Goal: Information Seeking & Learning: Learn about a topic

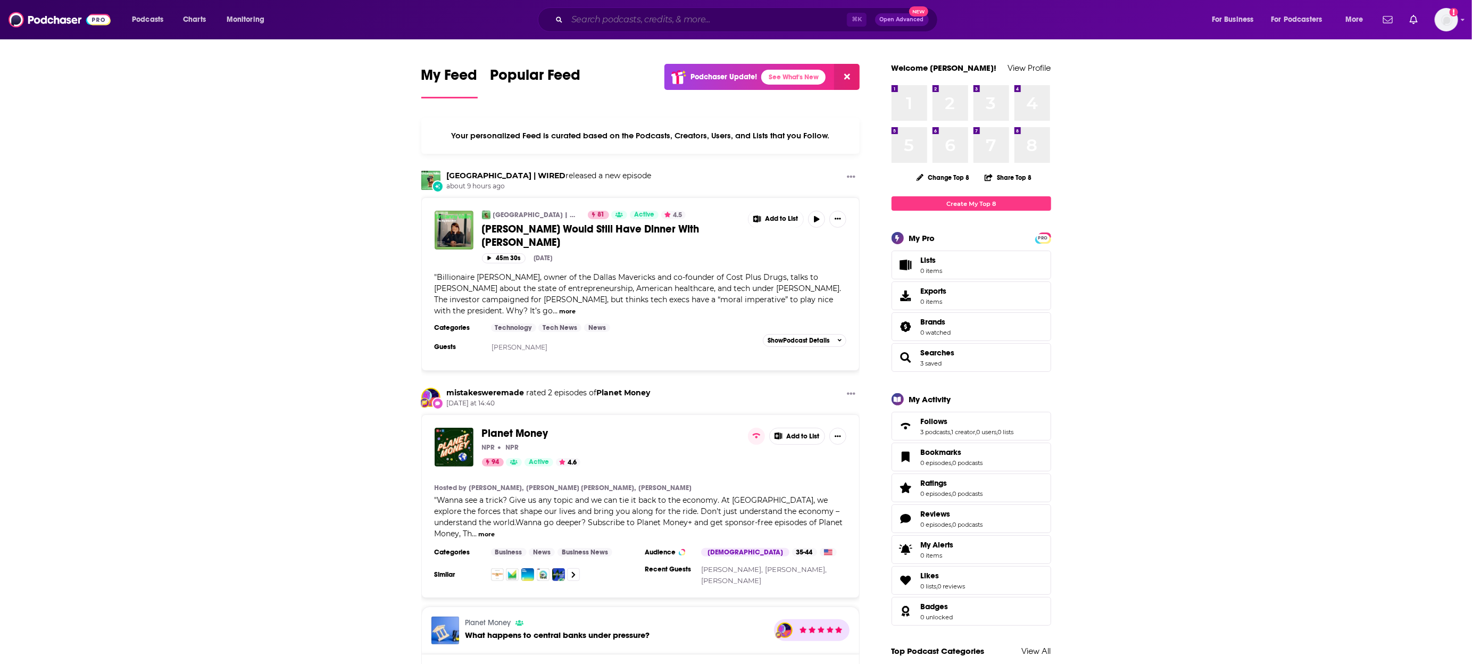
click at [619, 24] on input "Search podcasts, credits, & more..." at bounding box center [707, 19] width 280 height 17
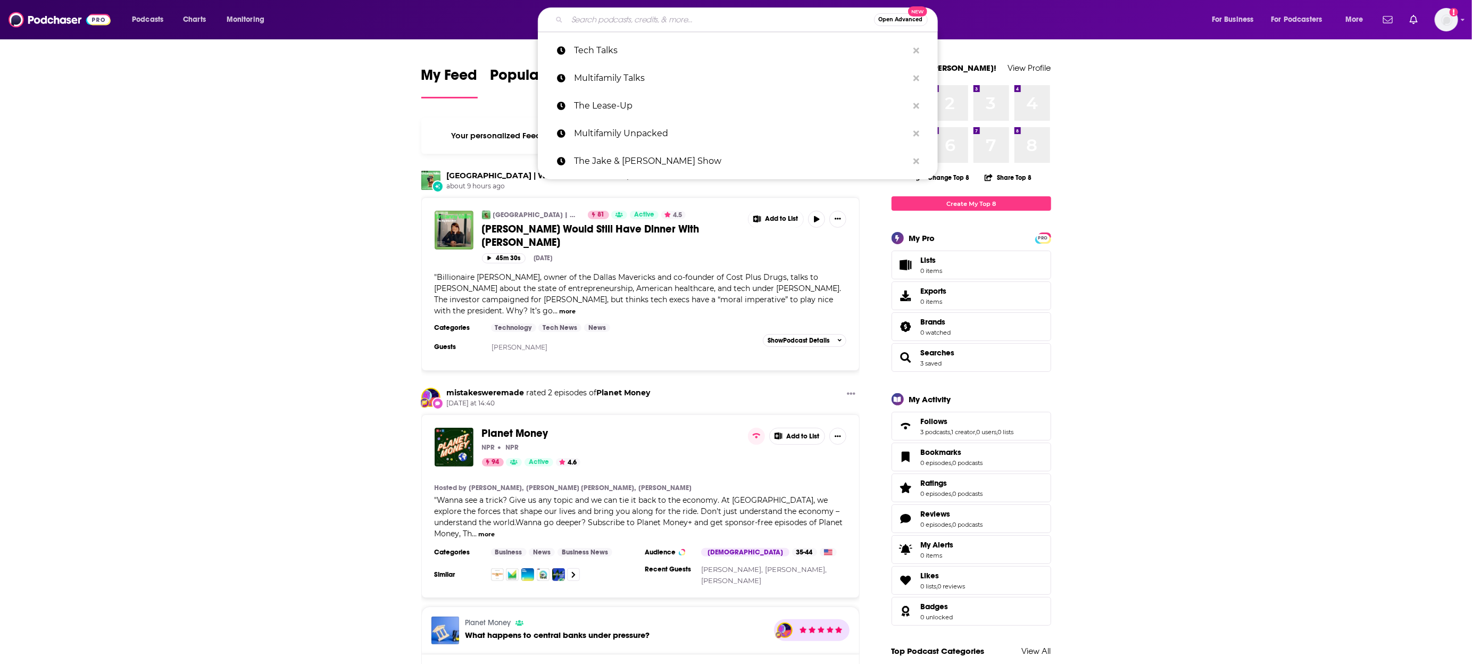
paste input "HR & Payroll 2.0"
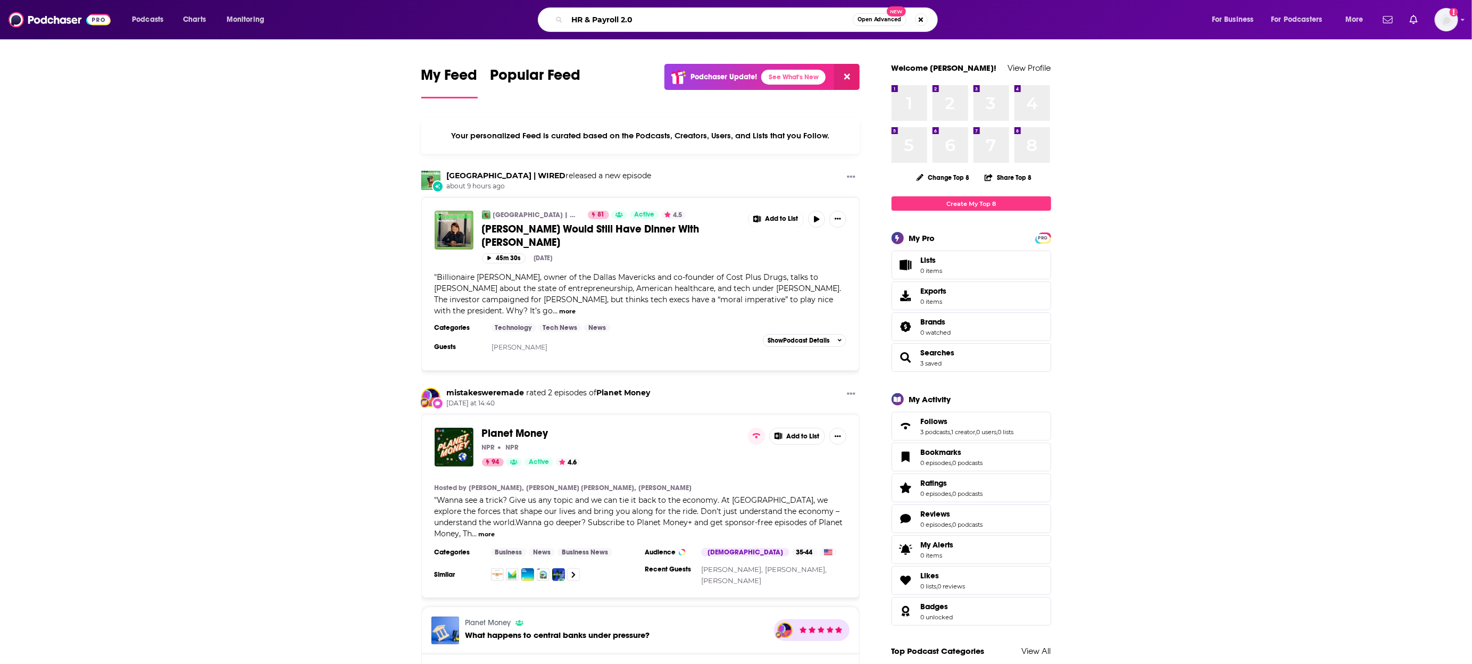
type input "HR & Payroll 2.0"
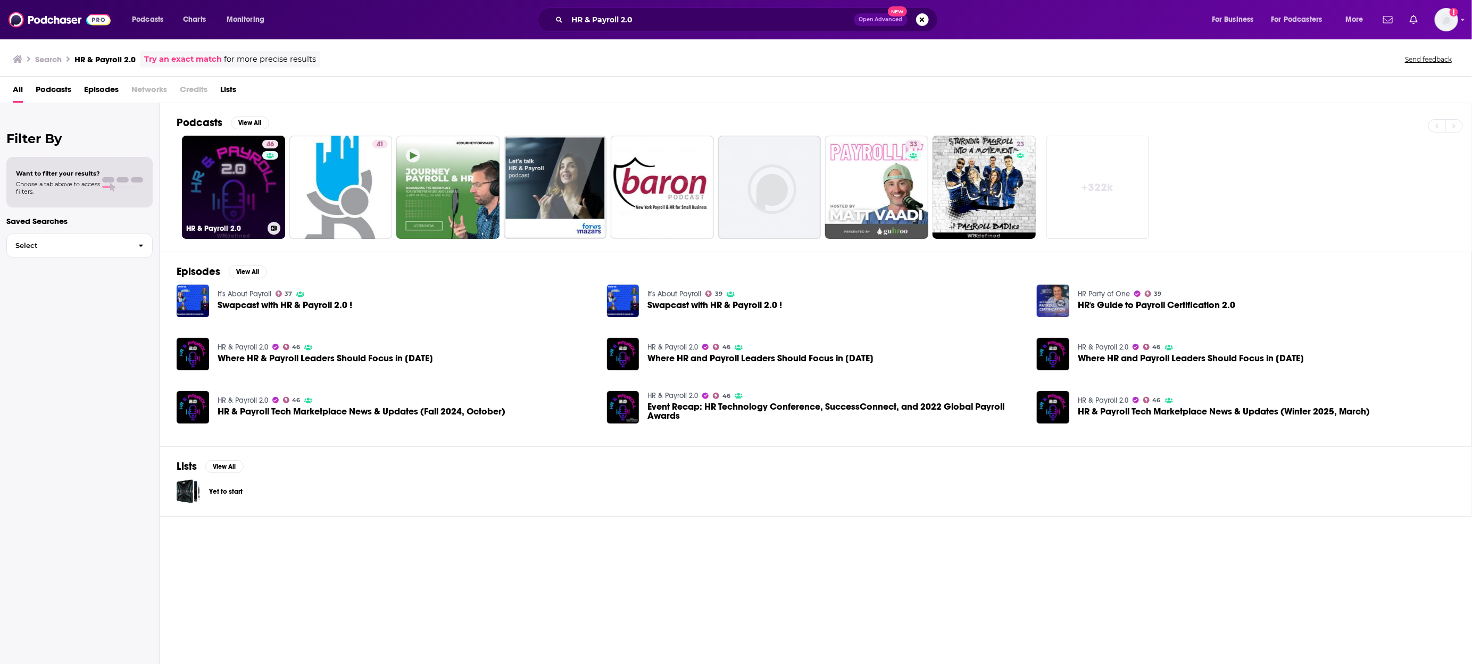
click at [237, 193] on link "46 HR & Payroll 2.0" at bounding box center [233, 187] width 103 height 103
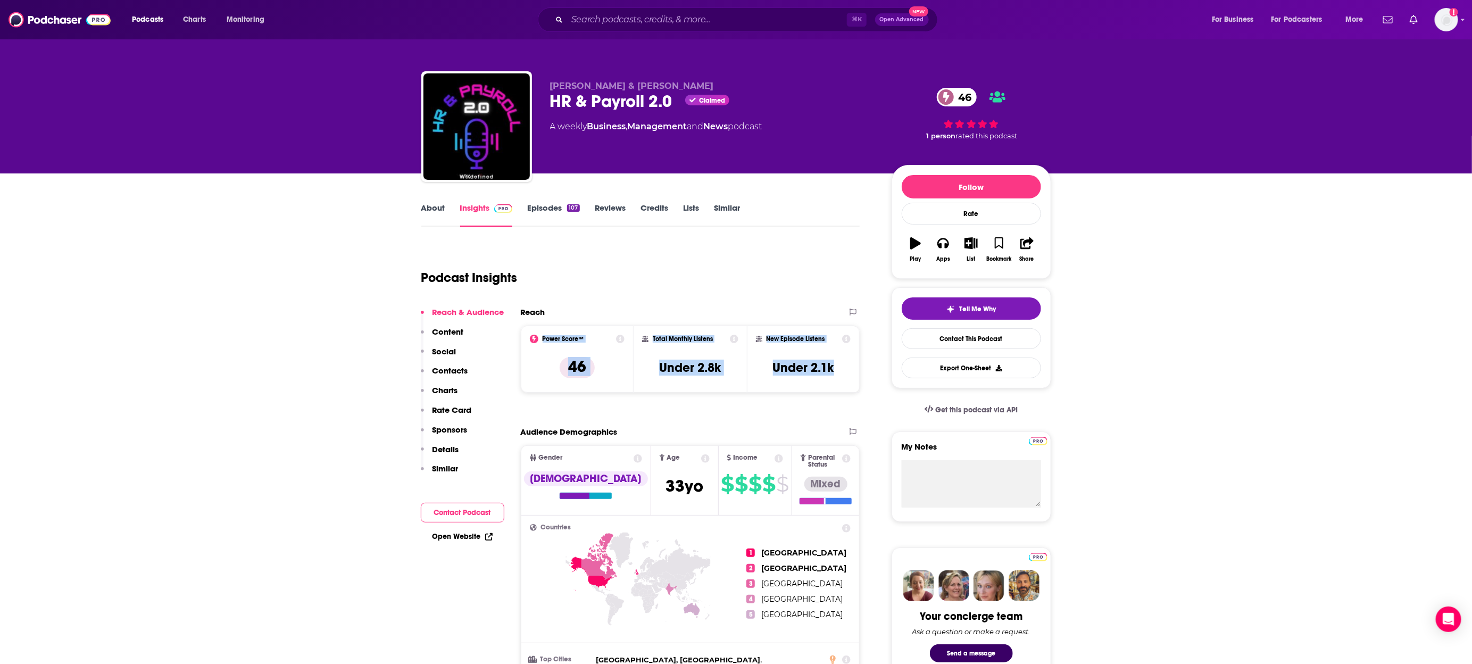
drag, startPoint x: 539, startPoint y: 336, endPoint x: 848, endPoint y: 365, distance: 310.4
click at [848, 365] on div "Power Score™ 46 Total Monthly Listens Under 2.8k New Episode Listens Under 2.1k" at bounding box center [690, 359] width 339 height 67
copy div "Power Score™ 46 Total Monthly Listens Under 2.8k New Episode Listens Under 2.1k"
